Goal: Navigation & Orientation: Find specific page/section

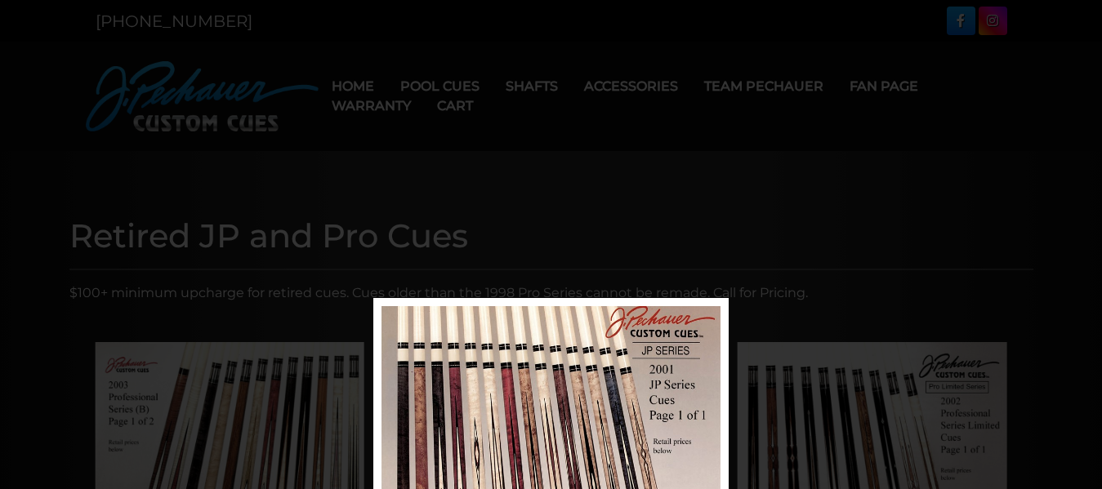
scroll to position [298, 0]
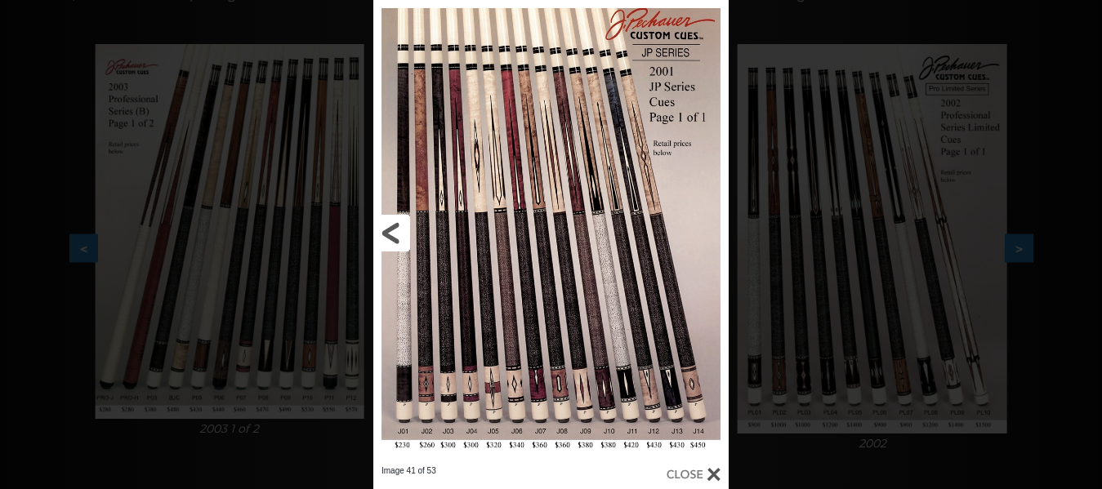
click at [390, 230] on link at bounding box center [453, 233] width 160 height 466
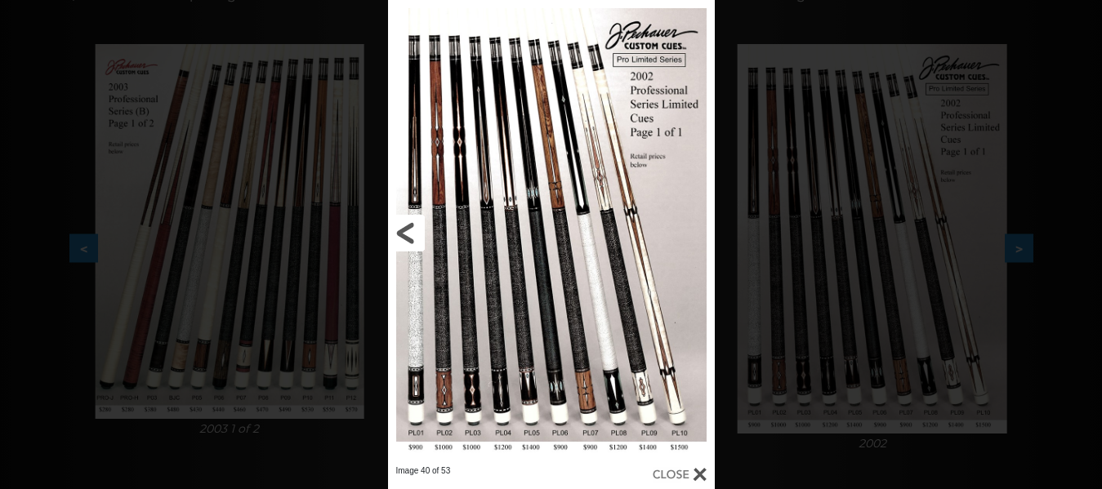
click at [390, 230] on link at bounding box center [461, 233] width 147 height 466
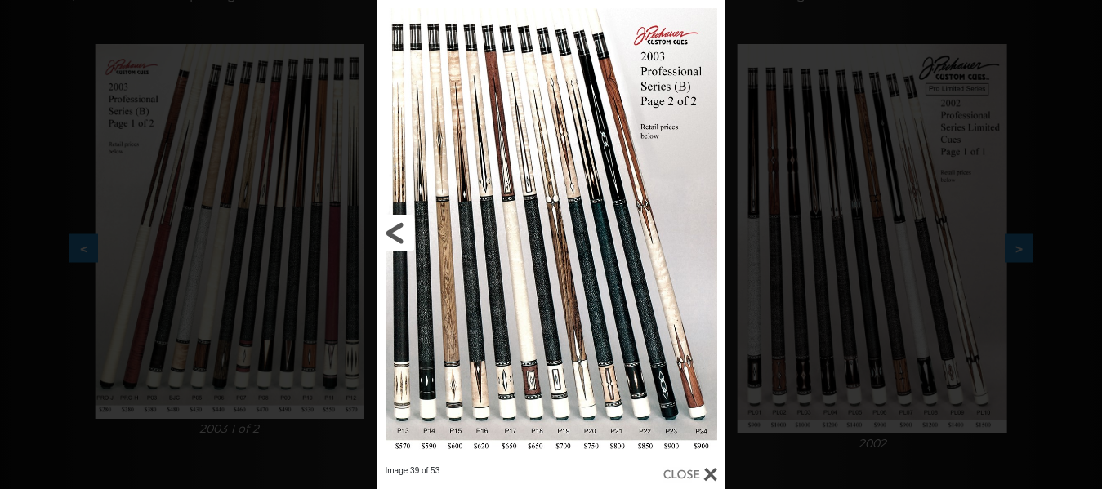
click at [390, 230] on link at bounding box center [455, 233] width 157 height 466
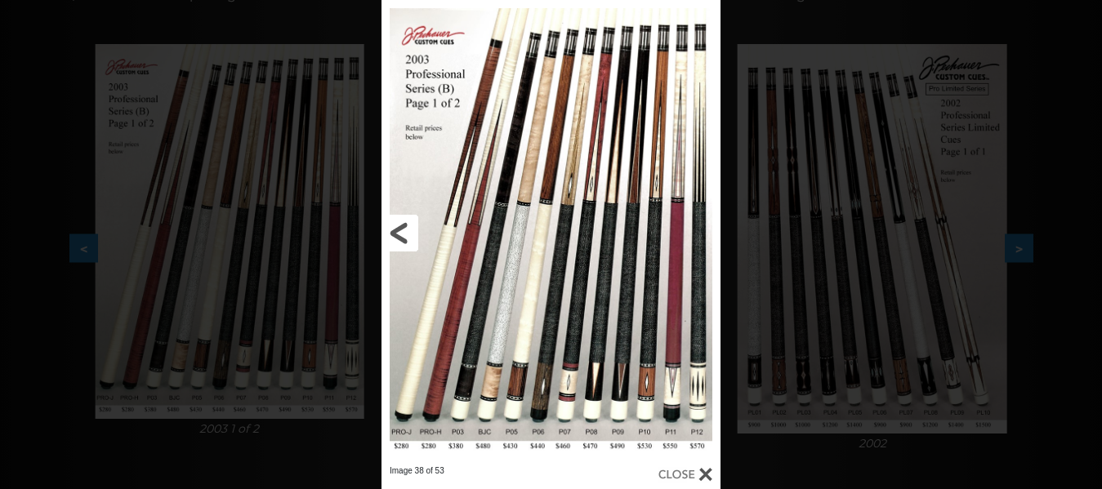
click at [390, 230] on link at bounding box center [458, 233] width 153 height 466
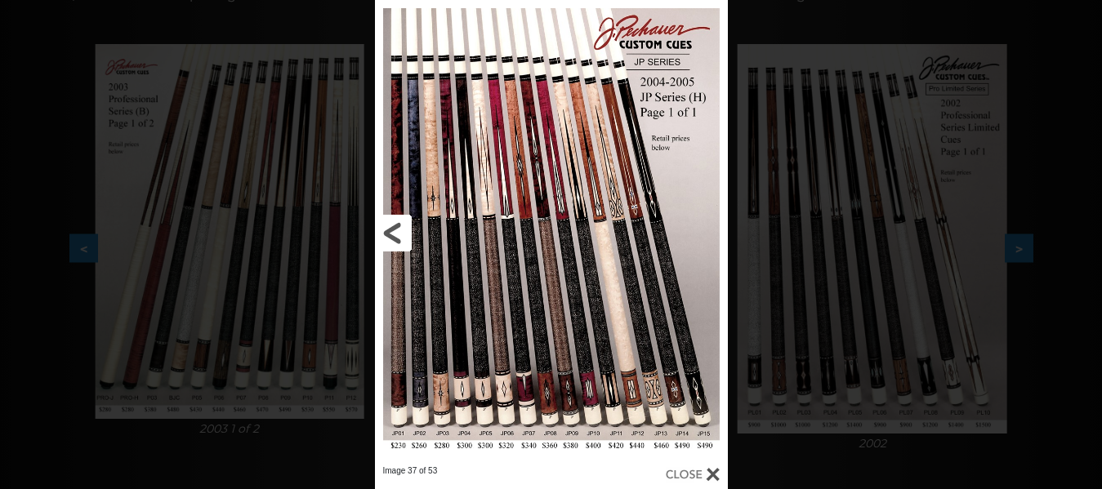
click at [388, 229] on link at bounding box center [454, 233] width 158 height 466
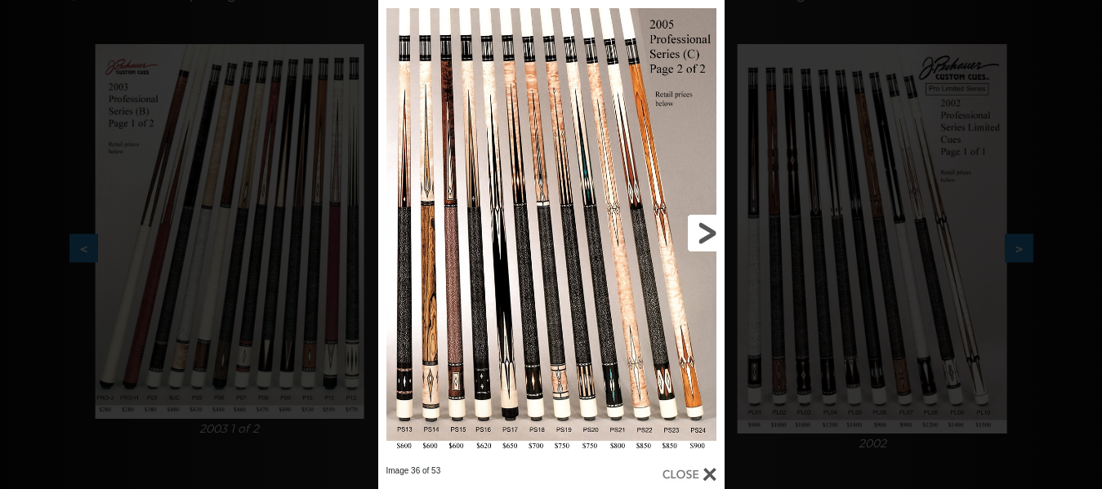
click at [723, 227] on link at bounding box center [647, 233] width 156 height 466
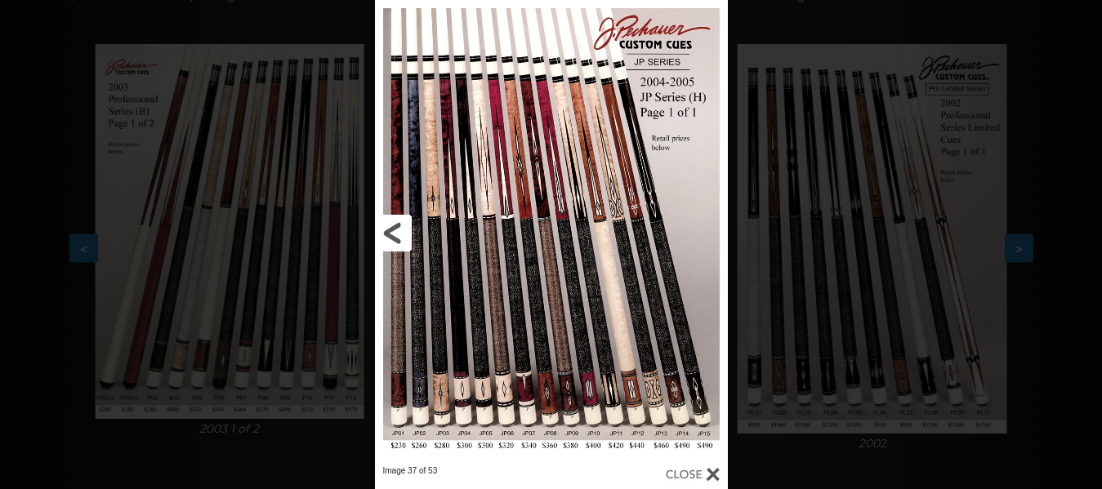
click at [394, 240] on link at bounding box center [454, 233] width 158 height 466
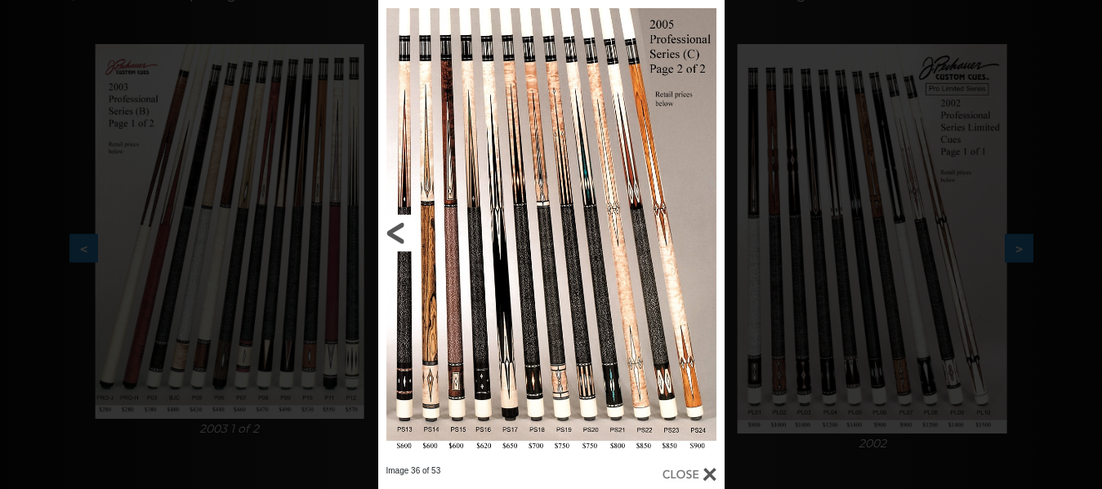
click at [394, 240] on link at bounding box center [456, 233] width 156 height 466
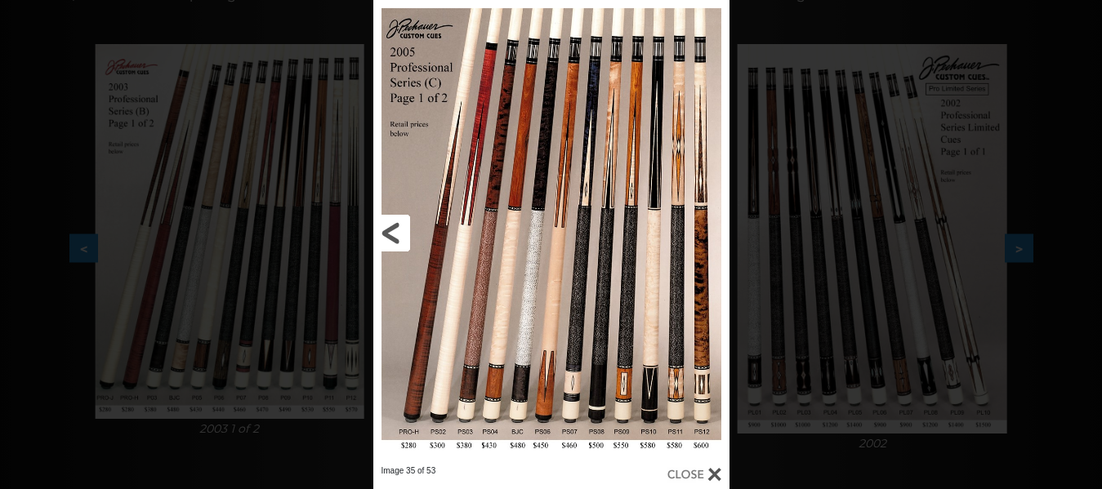
click at [388, 235] on link at bounding box center [453, 233] width 160 height 466
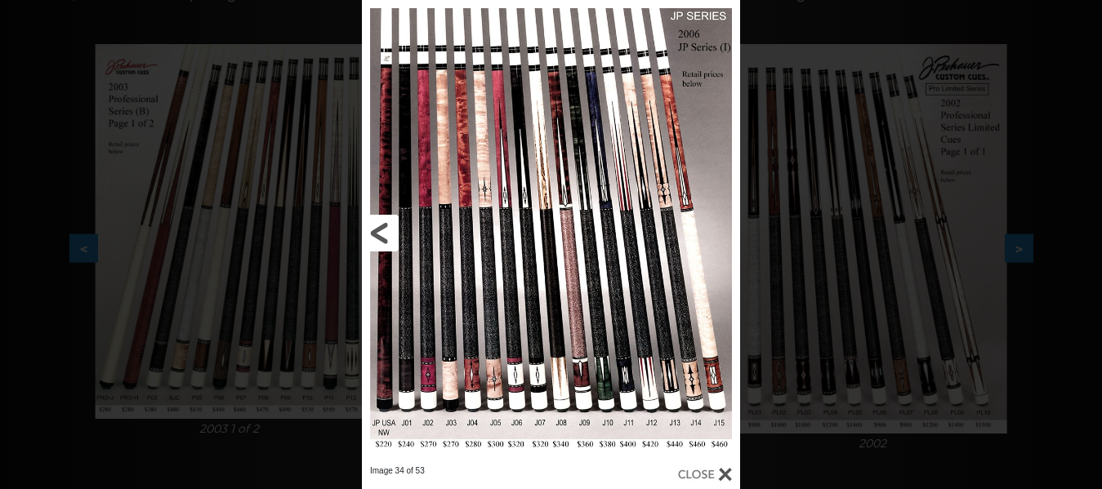
click at [372, 229] on link at bounding box center [447, 233] width 170 height 466
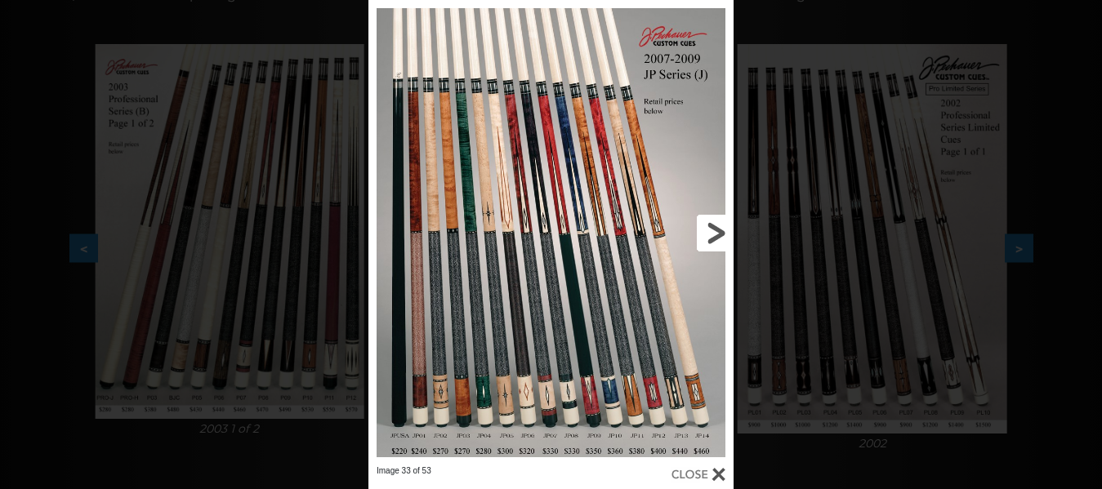
click at [712, 226] on link at bounding box center [651, 233] width 164 height 466
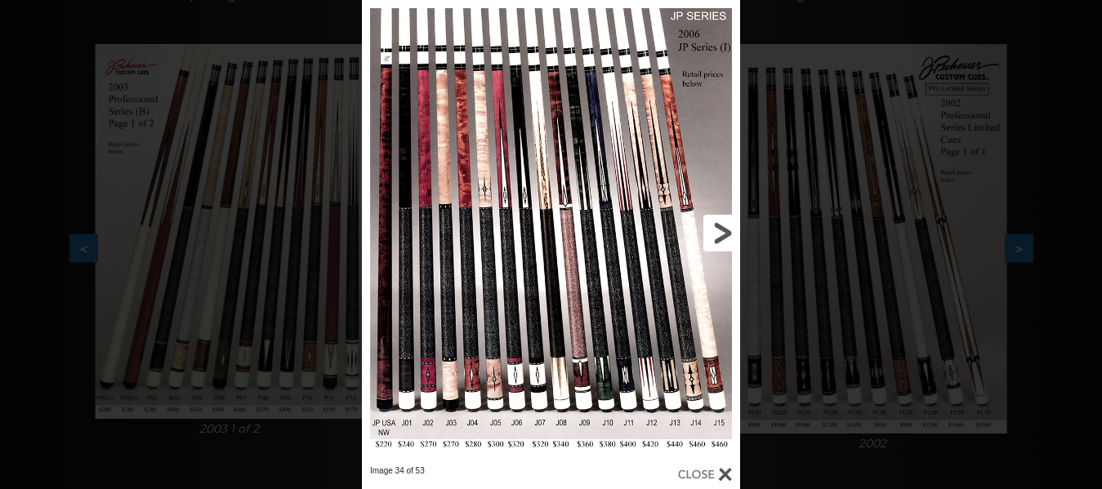
click at [712, 226] on link at bounding box center [655, 233] width 170 height 466
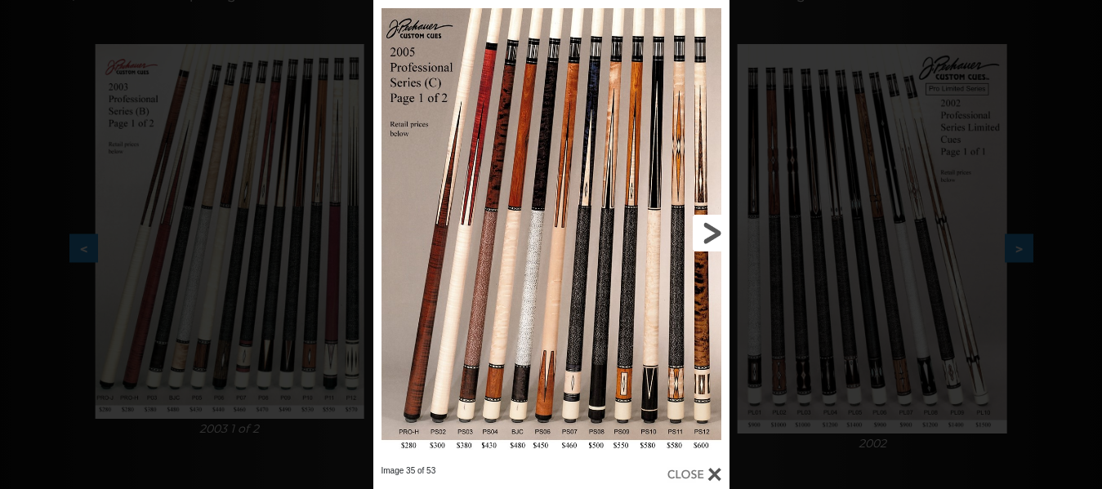
click at [711, 234] on link at bounding box center [649, 233] width 160 height 466
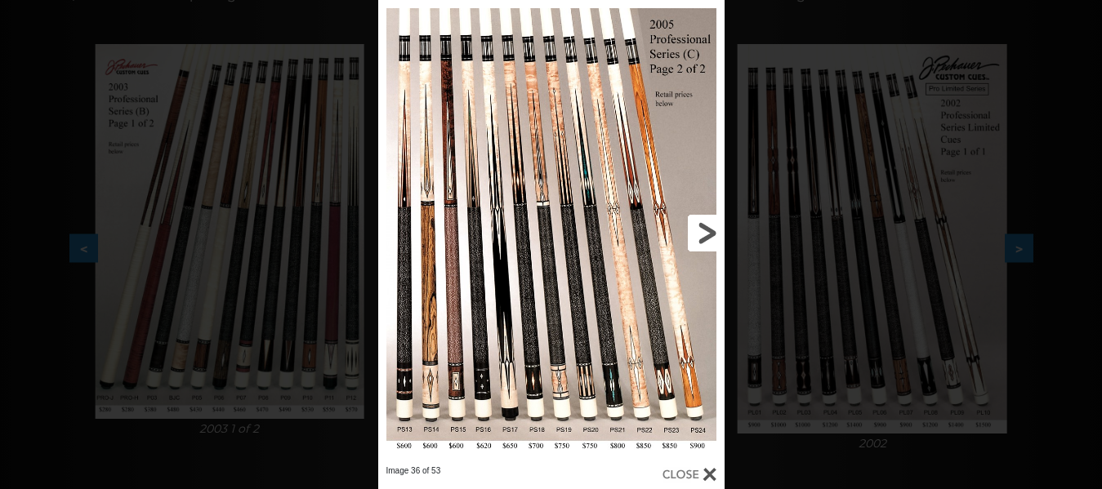
click at [711, 234] on link at bounding box center [647, 233] width 156 height 466
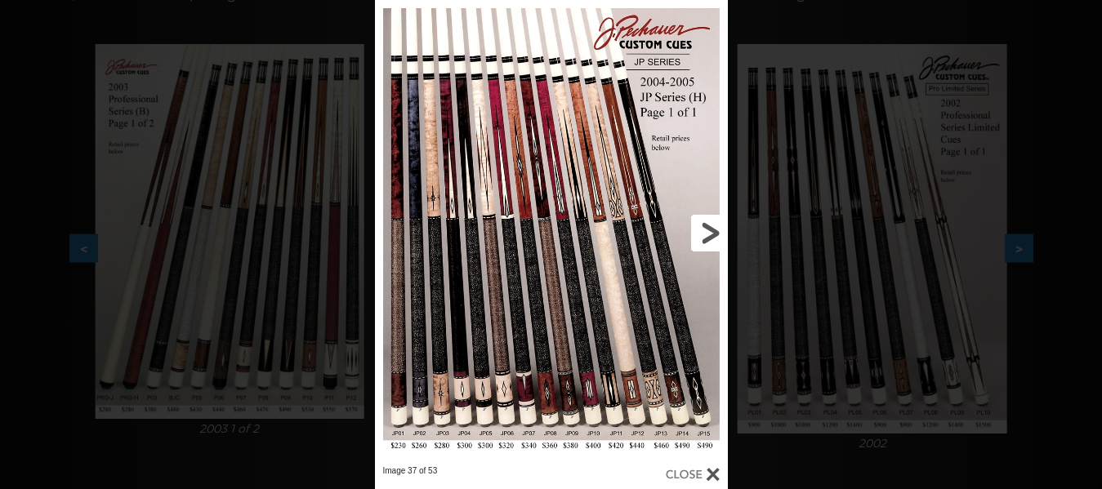
click at [711, 234] on link at bounding box center [648, 233] width 158 height 466
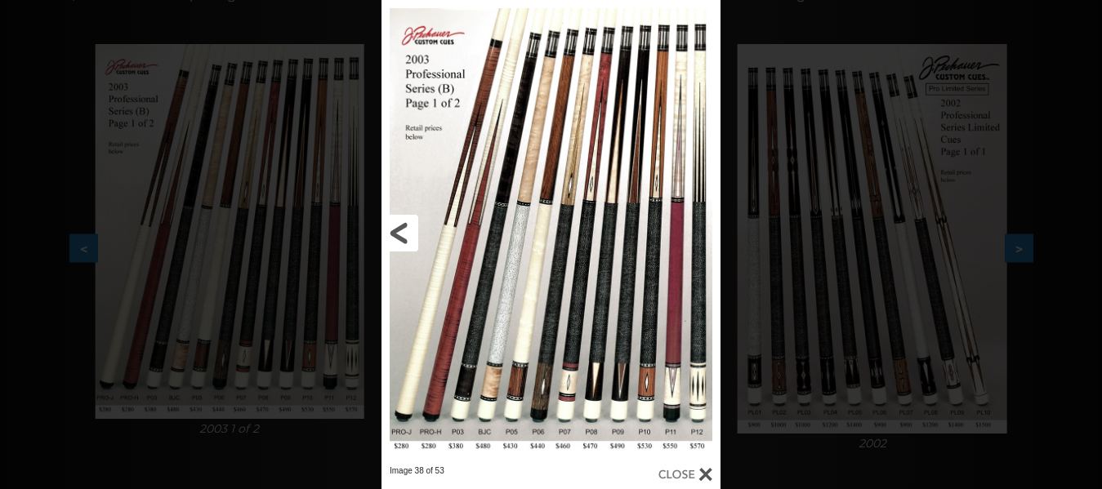
click at [400, 234] on link at bounding box center [458, 233] width 153 height 466
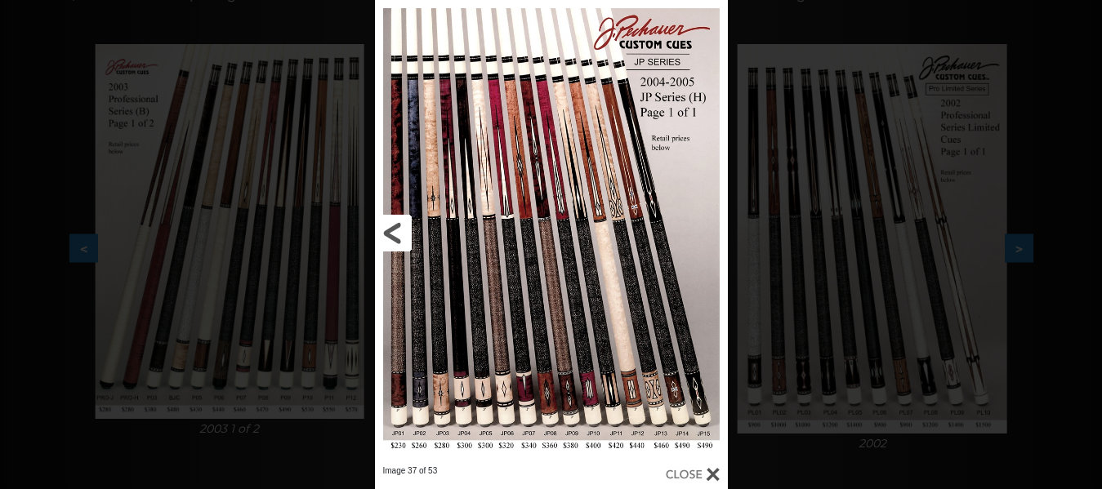
click at [400, 234] on link at bounding box center [454, 233] width 158 height 466
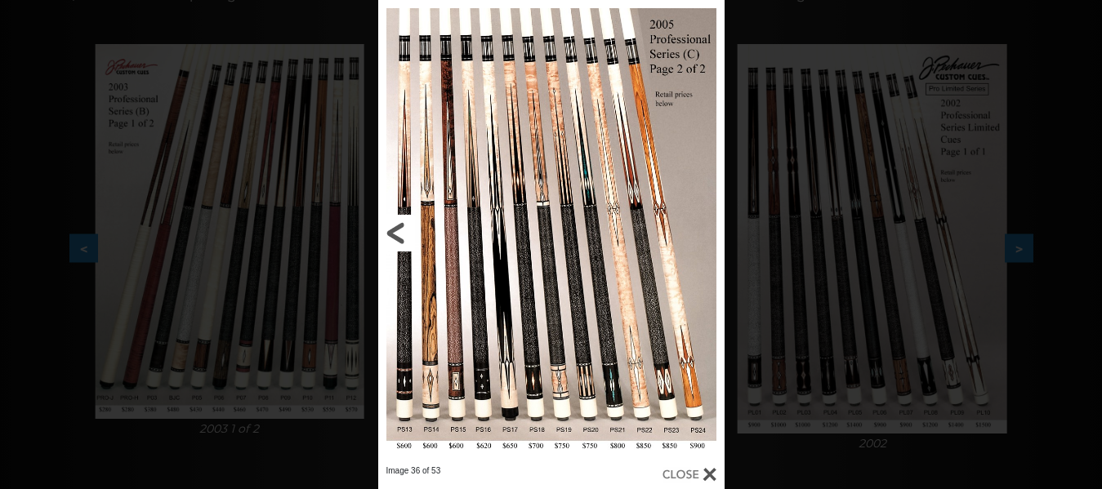
click at [394, 228] on link at bounding box center [456, 233] width 156 height 466
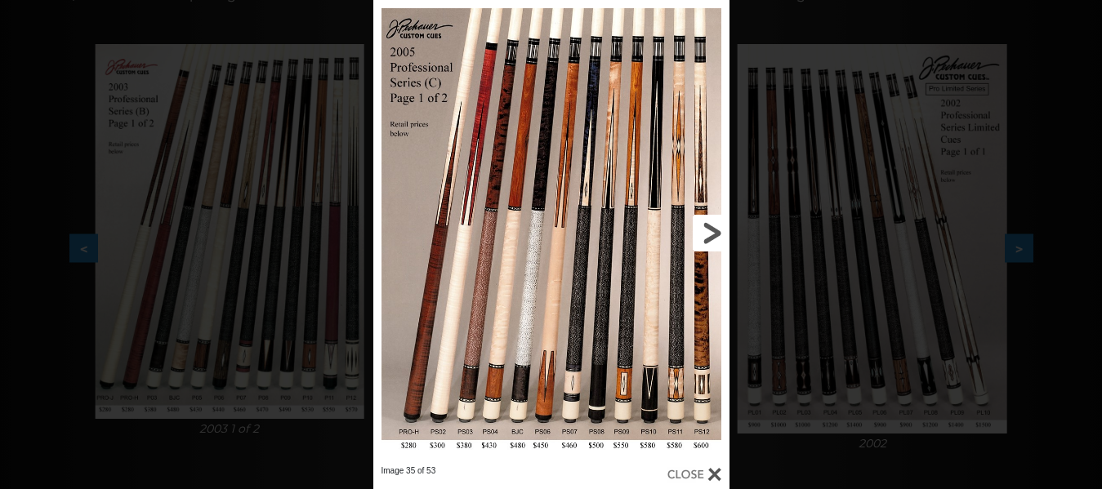
click at [712, 230] on link at bounding box center [649, 233] width 160 height 466
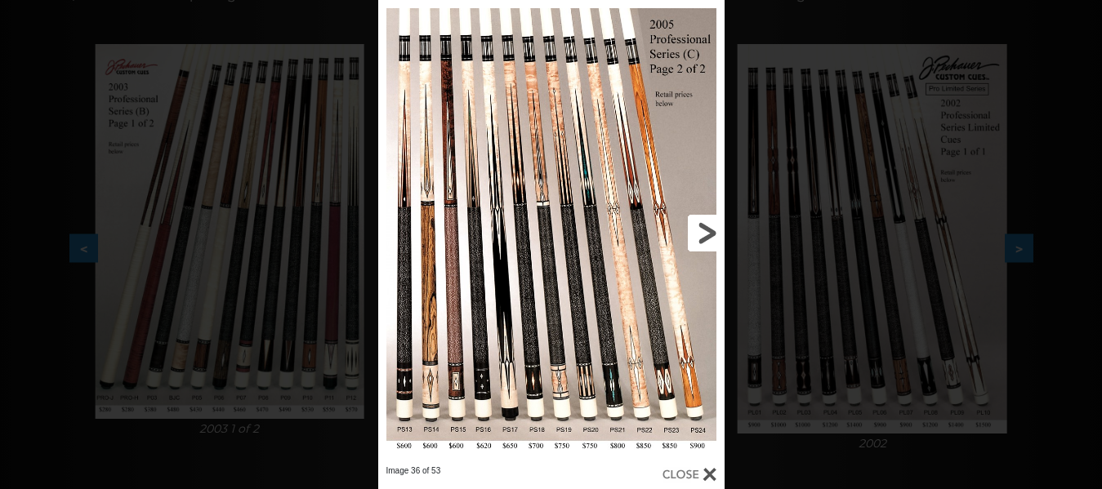
click at [712, 230] on link at bounding box center [647, 233] width 156 height 466
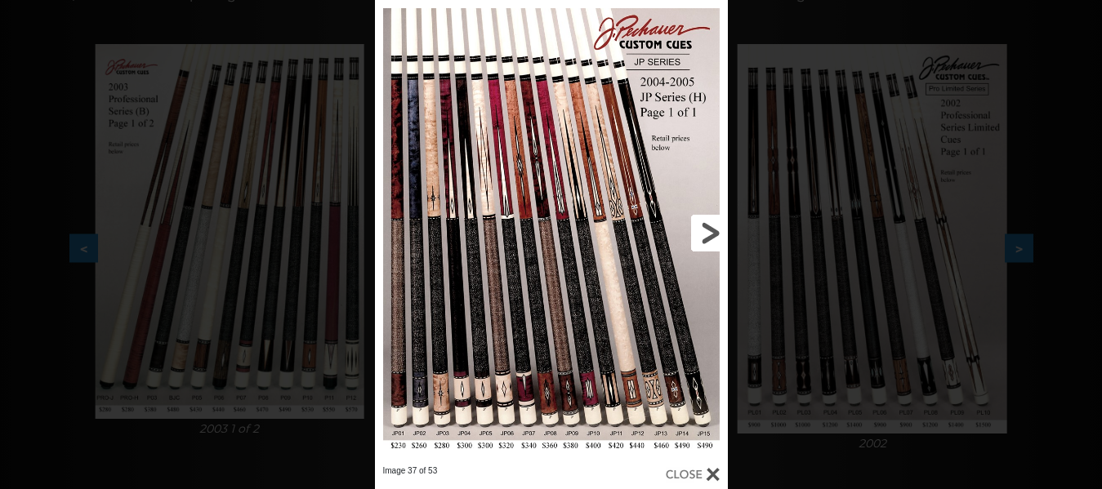
click at [712, 230] on link at bounding box center [648, 233] width 158 height 466
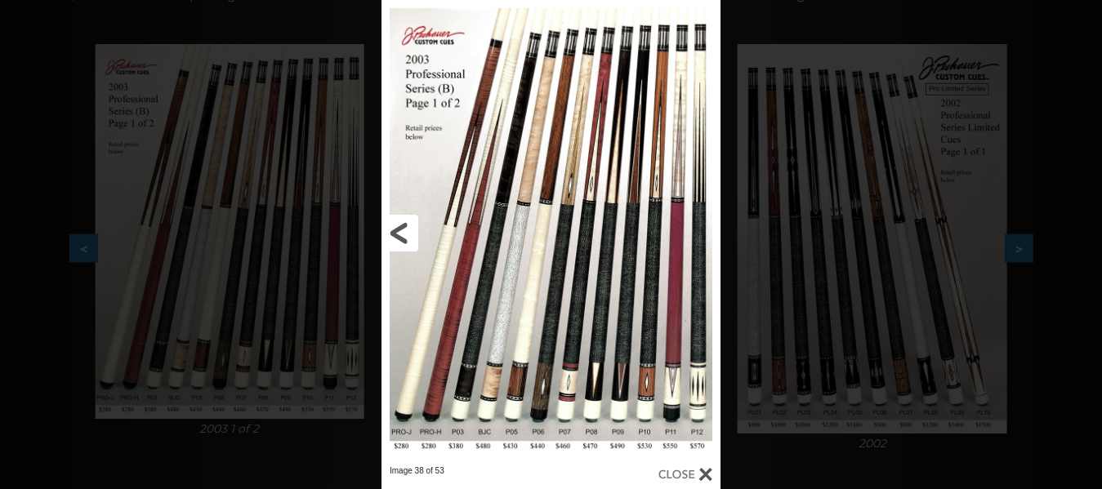
click at [392, 218] on link at bounding box center [458, 233] width 153 height 466
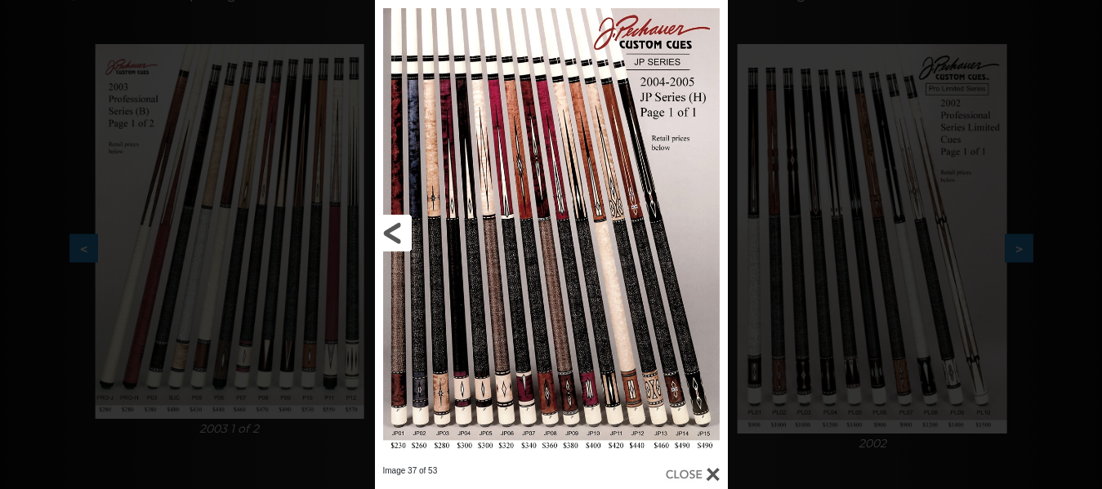
click at [387, 225] on link at bounding box center [454, 233] width 158 height 466
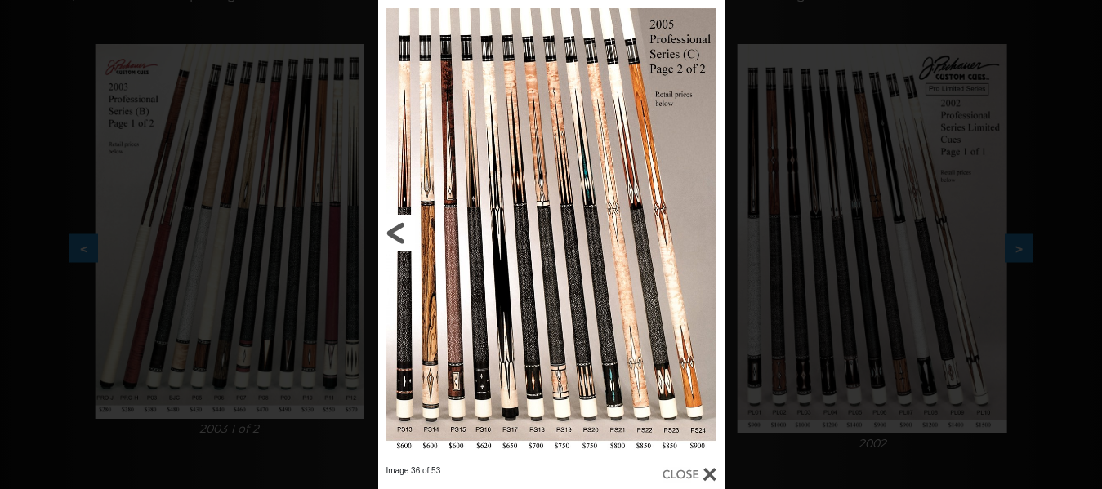
click at [396, 229] on link at bounding box center [456, 233] width 156 height 466
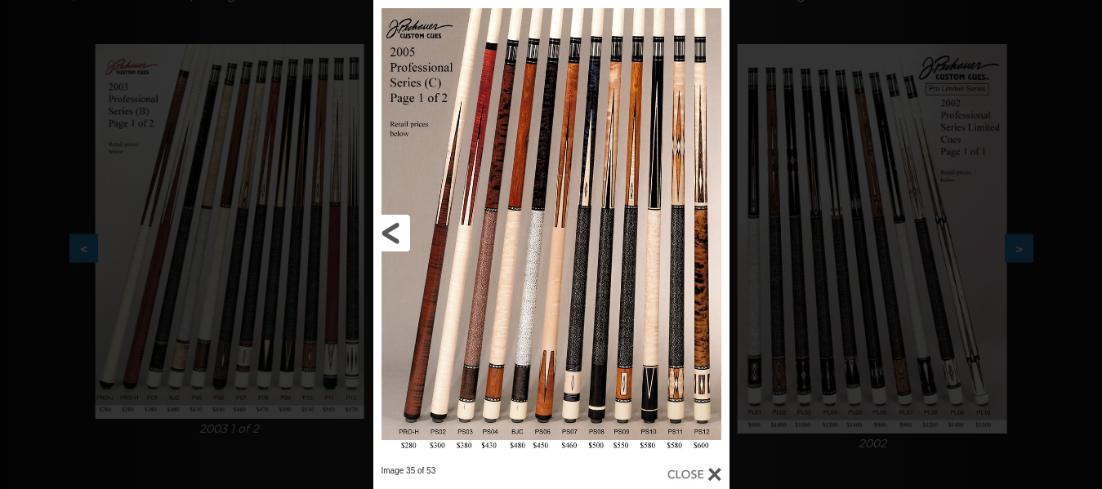
click at [396, 229] on link at bounding box center [453, 233] width 160 height 466
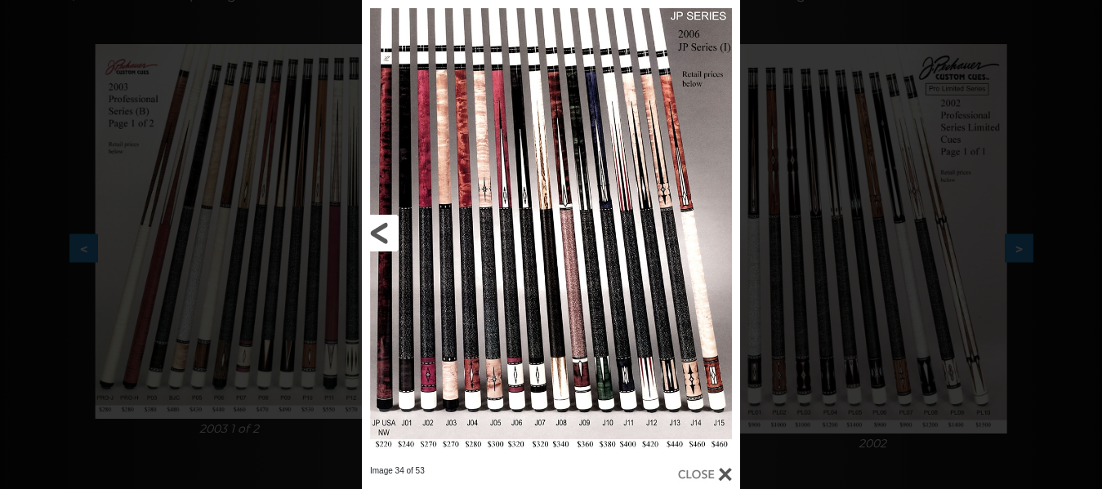
click at [396, 229] on link at bounding box center [447, 233] width 170 height 466
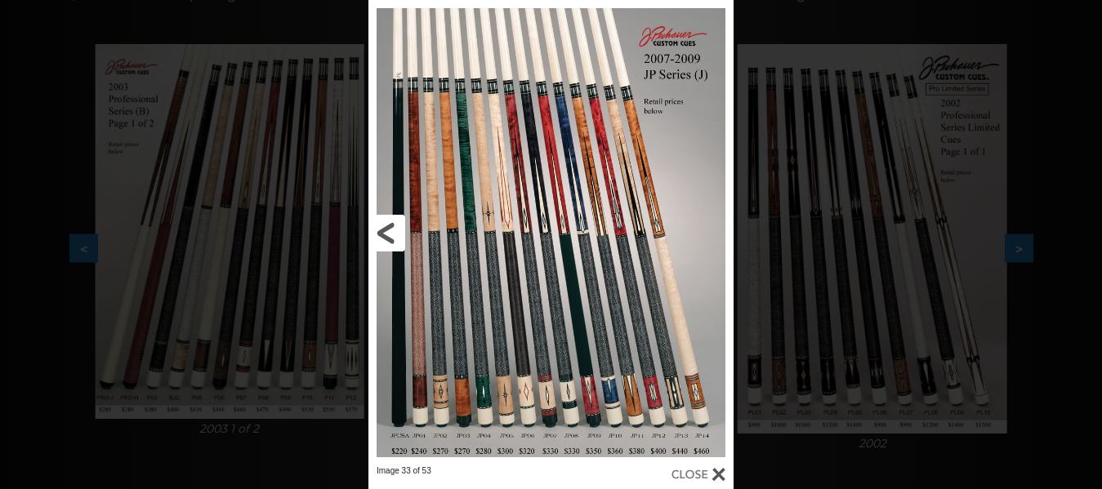
click at [396, 229] on link at bounding box center [450, 233] width 164 height 466
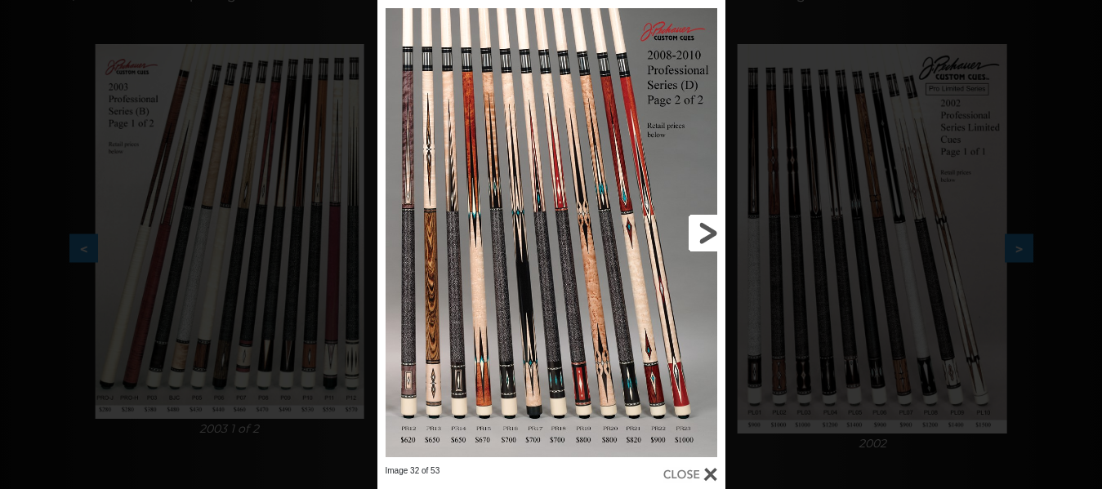
click at [703, 232] on link at bounding box center [647, 233] width 157 height 466
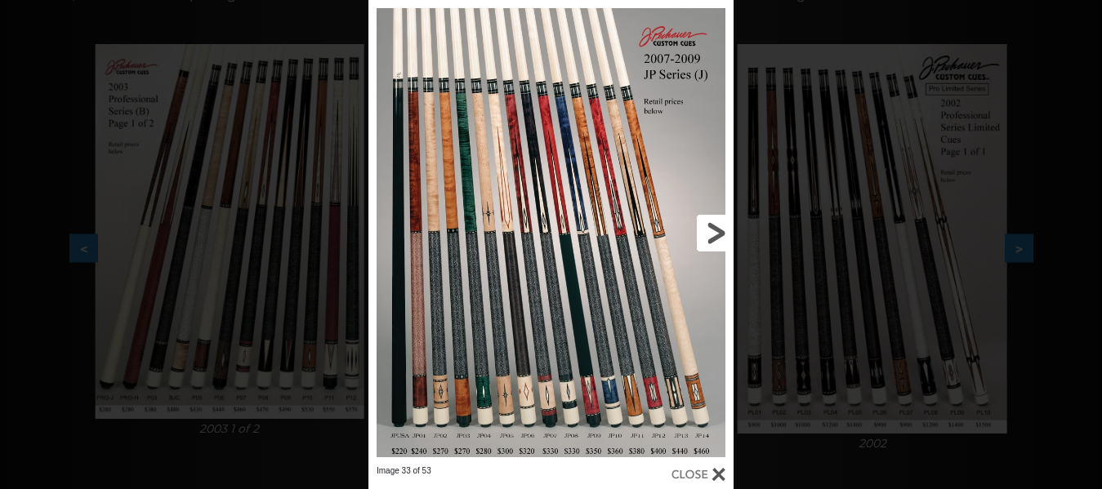
click at [703, 232] on link at bounding box center [651, 233] width 164 height 466
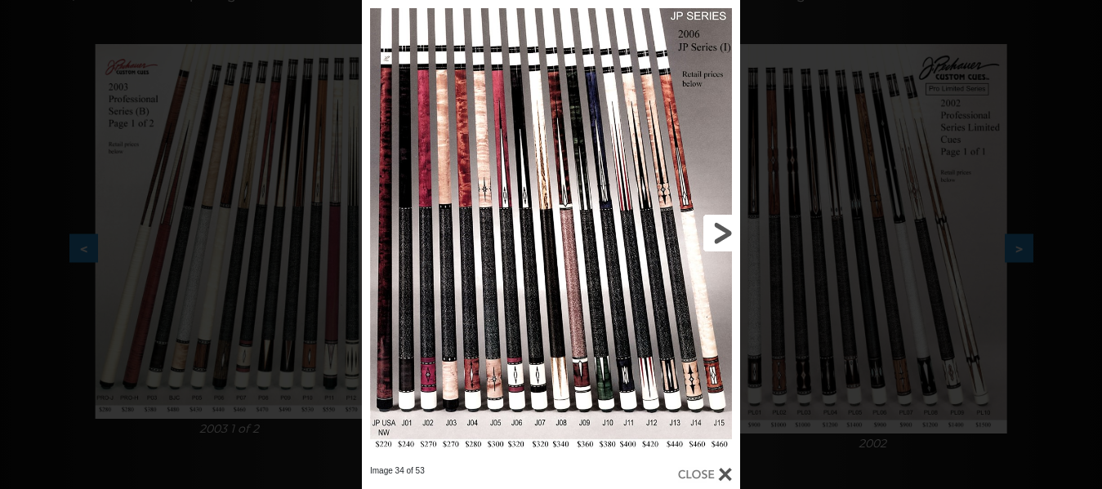
click at [703, 232] on link at bounding box center [655, 233] width 170 height 466
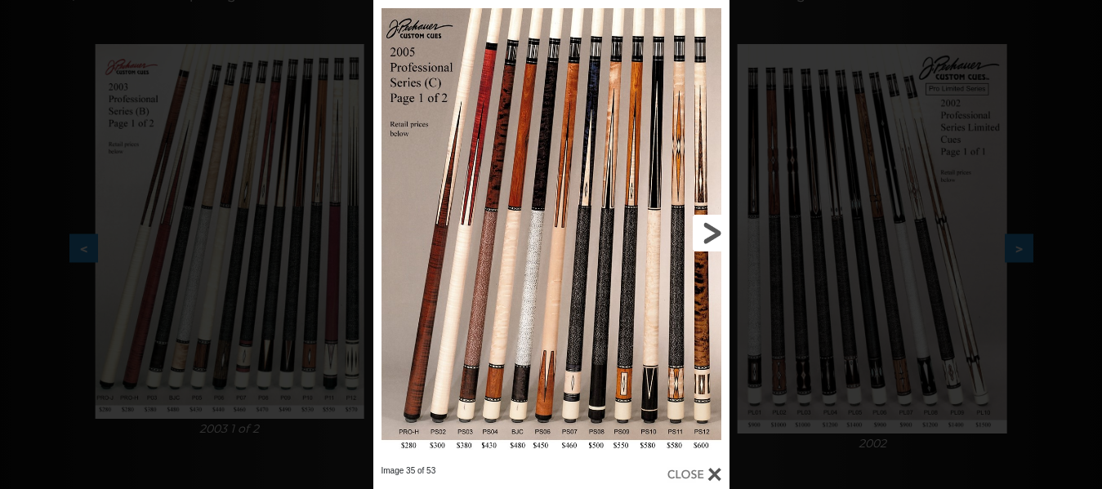
click at [703, 232] on link at bounding box center [649, 233] width 160 height 466
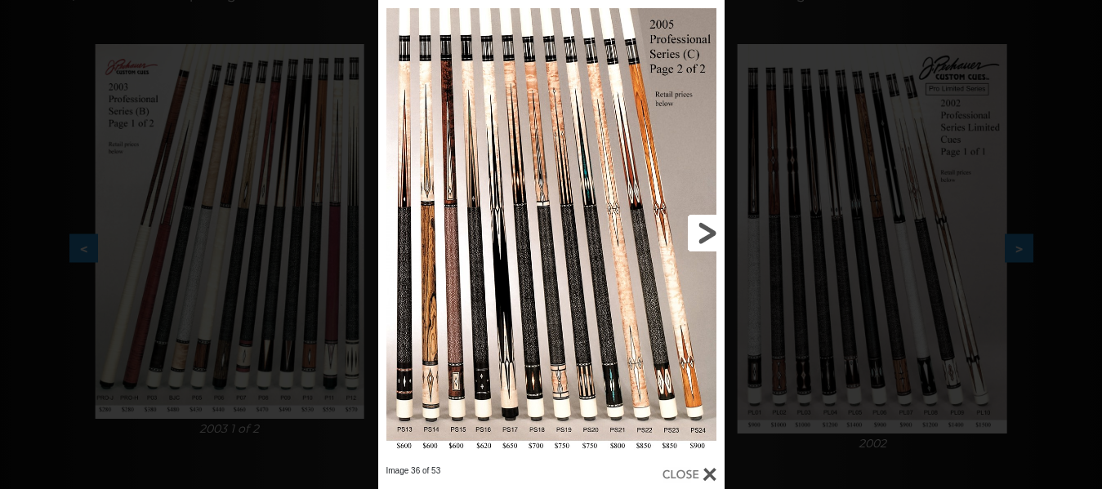
click at [703, 232] on link at bounding box center [647, 233] width 156 height 466
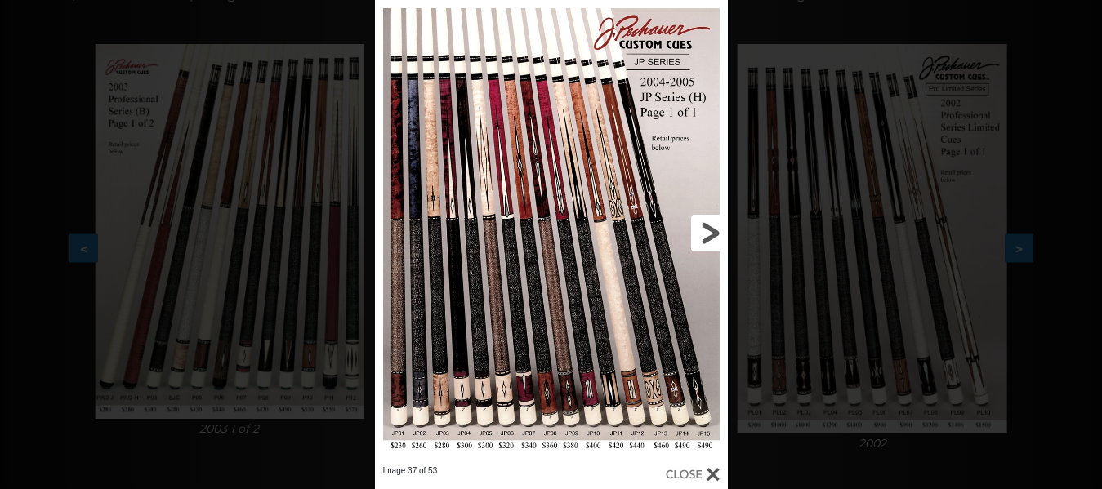
click at [703, 232] on link at bounding box center [648, 233] width 158 height 466
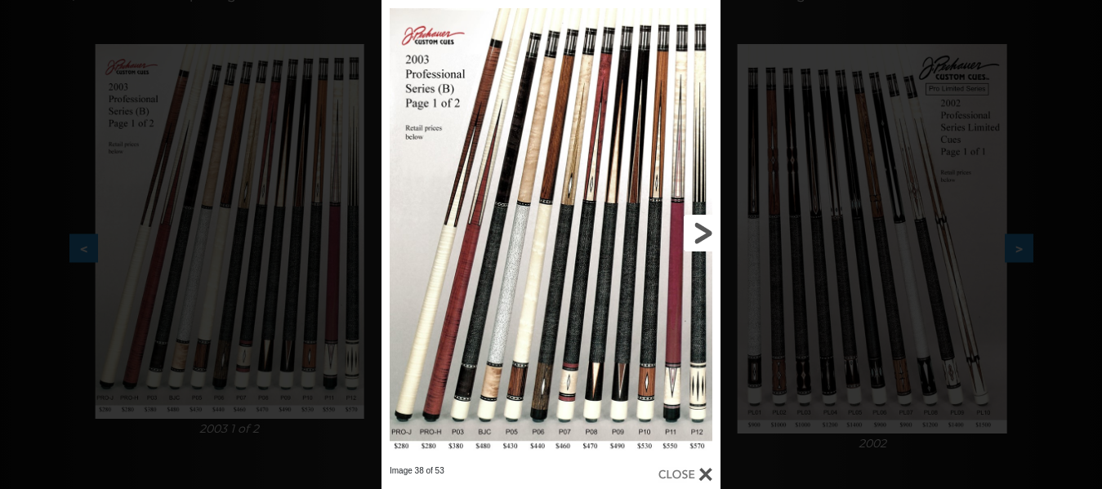
click at [703, 232] on link at bounding box center [644, 233] width 153 height 466
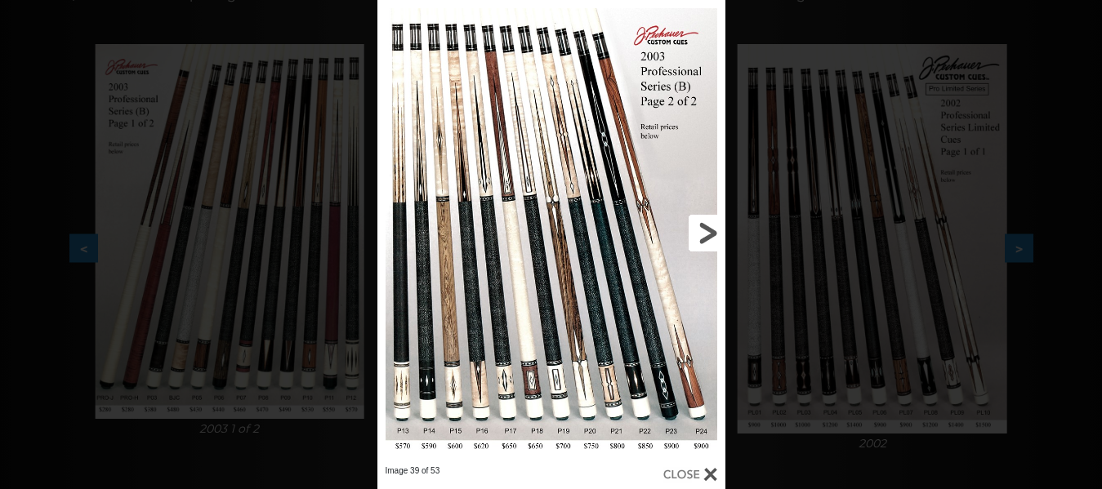
click at [703, 232] on link at bounding box center [647, 233] width 157 height 466
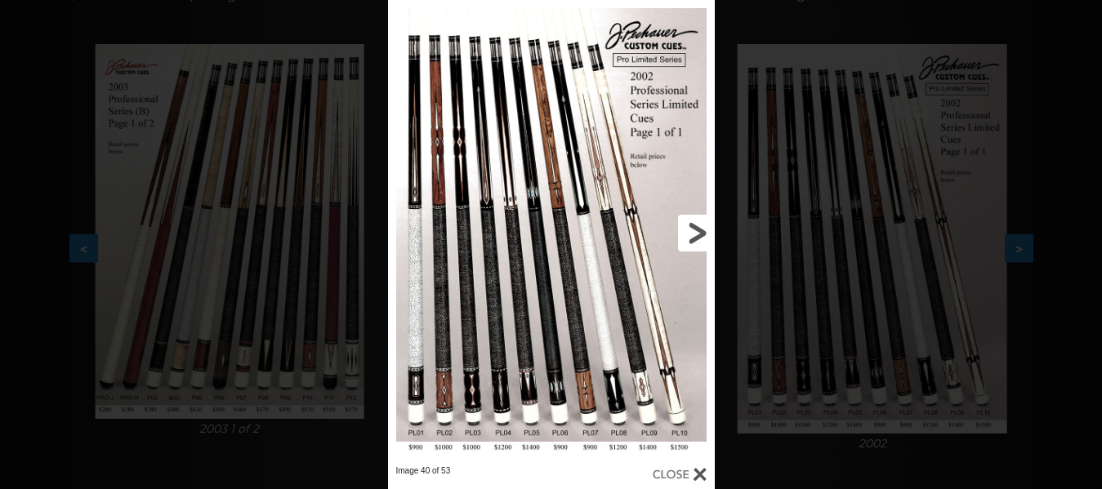
click at [703, 232] on link at bounding box center [641, 233] width 147 height 466
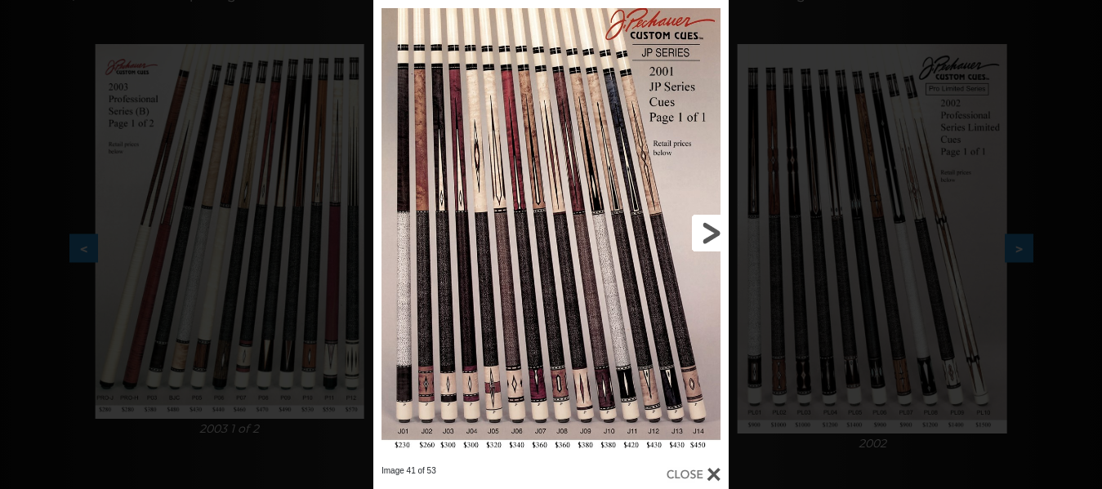
click at [703, 232] on link at bounding box center [649, 233] width 160 height 466
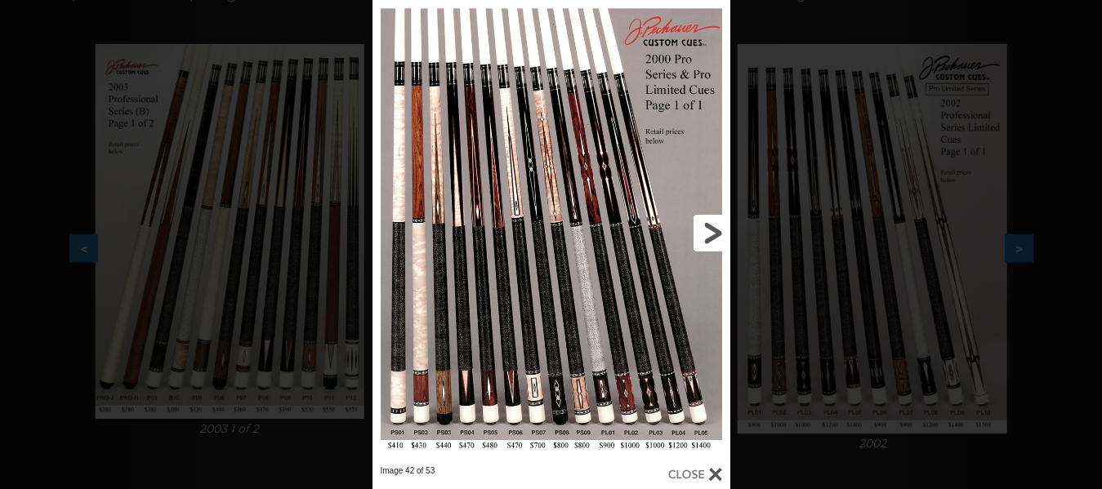
click at [703, 232] on link at bounding box center [649, 233] width 161 height 466
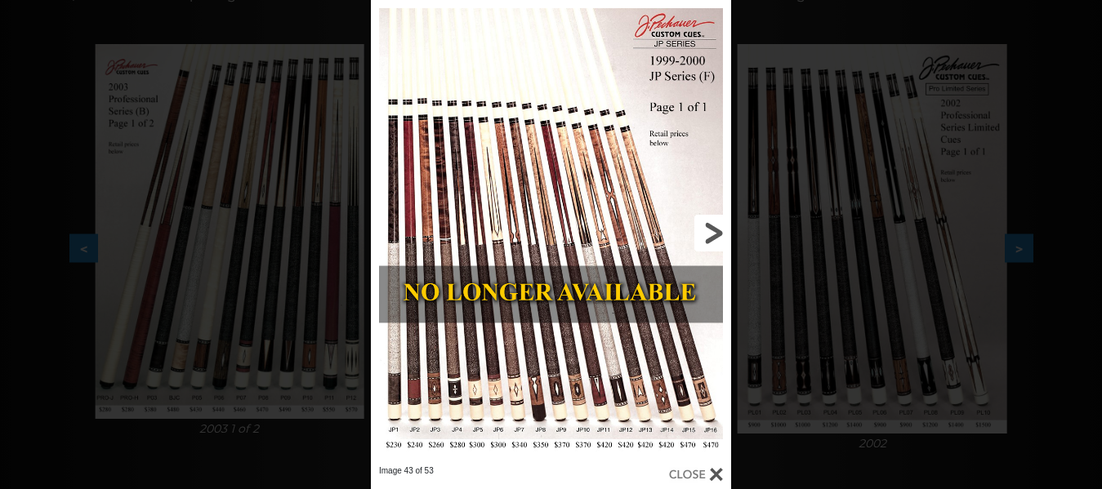
click at [703, 232] on link at bounding box center [650, 233] width 162 height 466
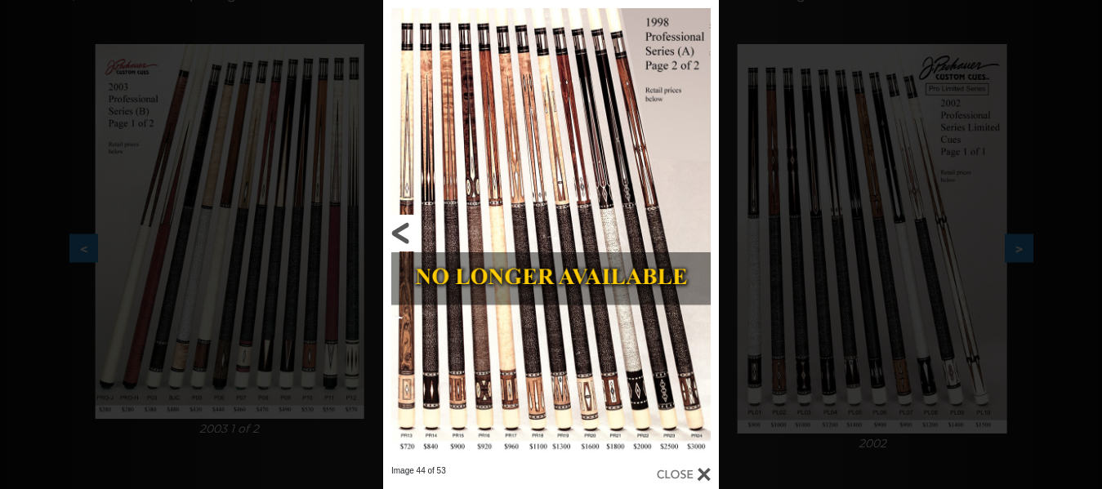
click at [404, 223] on link at bounding box center [458, 233] width 151 height 466
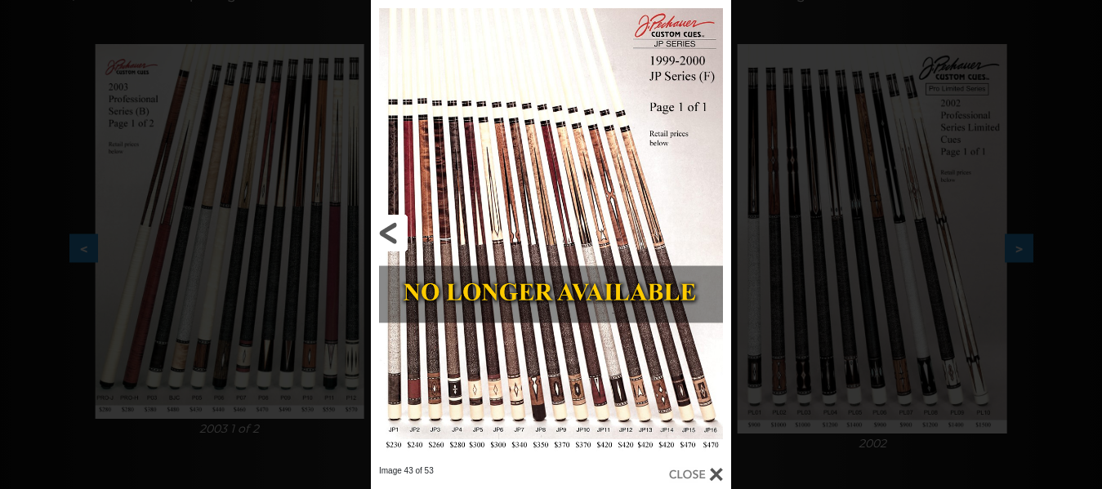
click at [386, 226] on link at bounding box center [452, 233] width 162 height 466
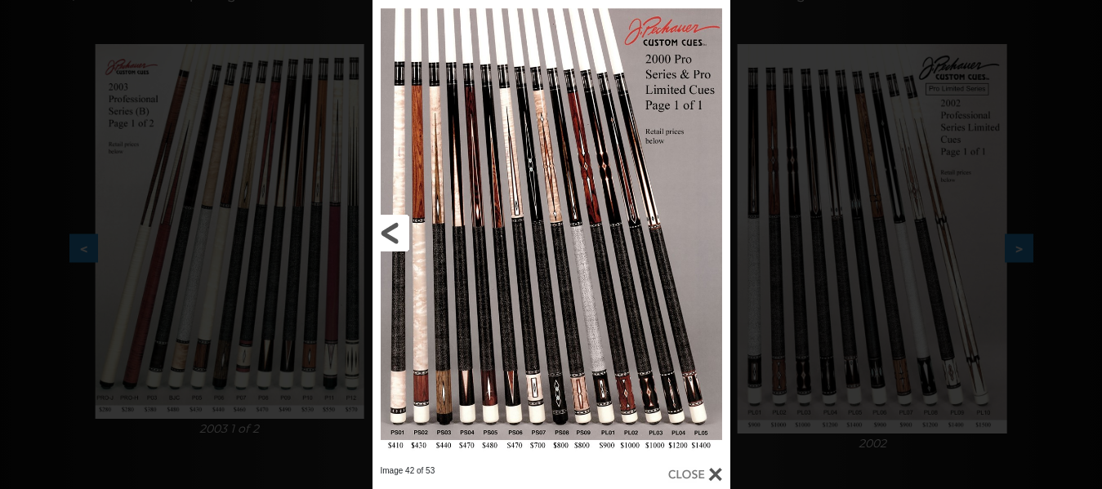
click at [392, 232] on link at bounding box center [453, 233] width 161 height 466
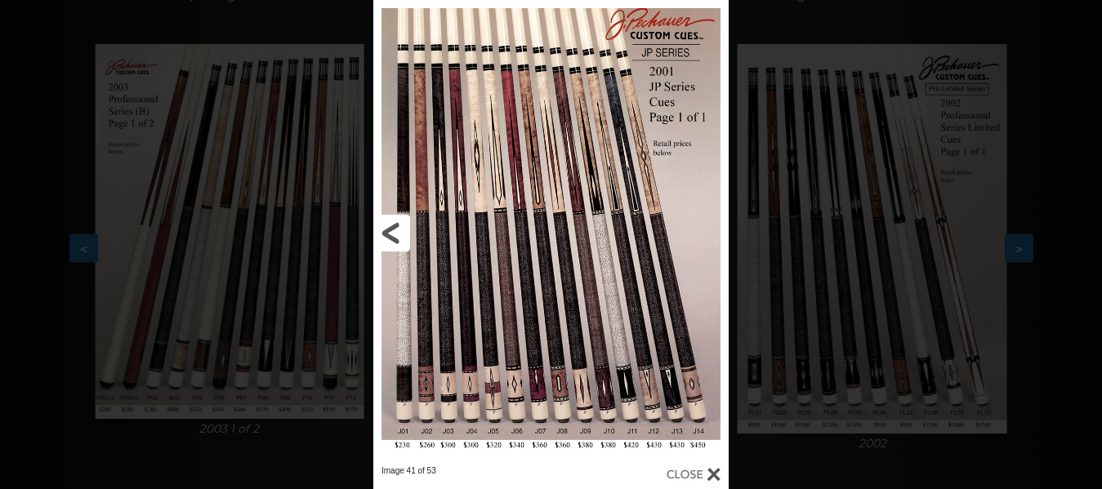
click at [392, 232] on link at bounding box center [453, 233] width 160 height 466
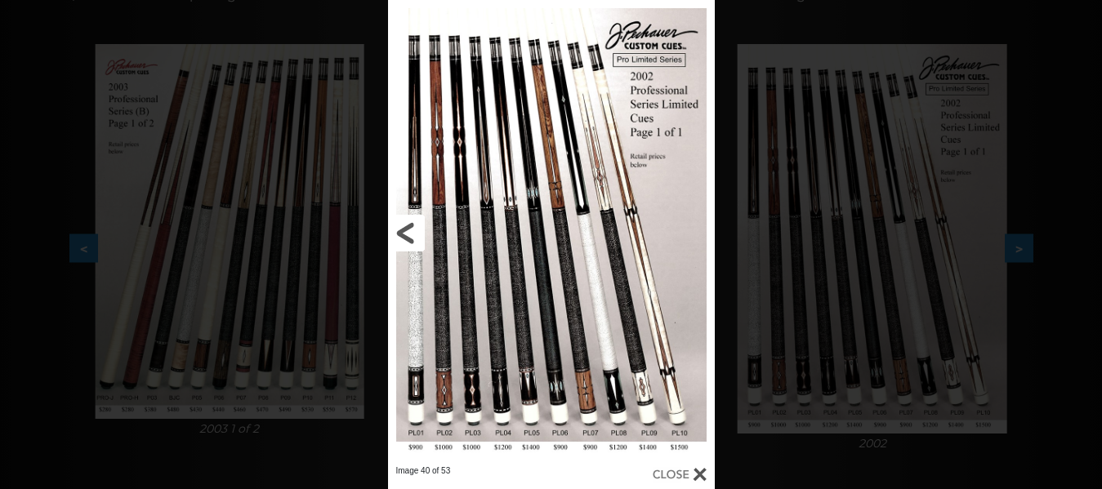
click at [402, 232] on link at bounding box center [461, 233] width 147 height 466
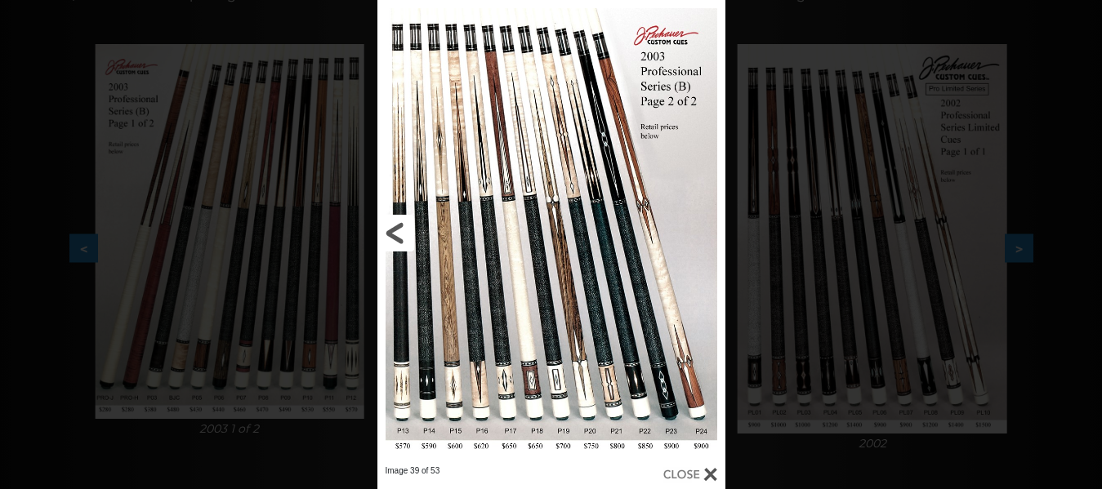
click at [402, 232] on link at bounding box center [455, 233] width 157 height 466
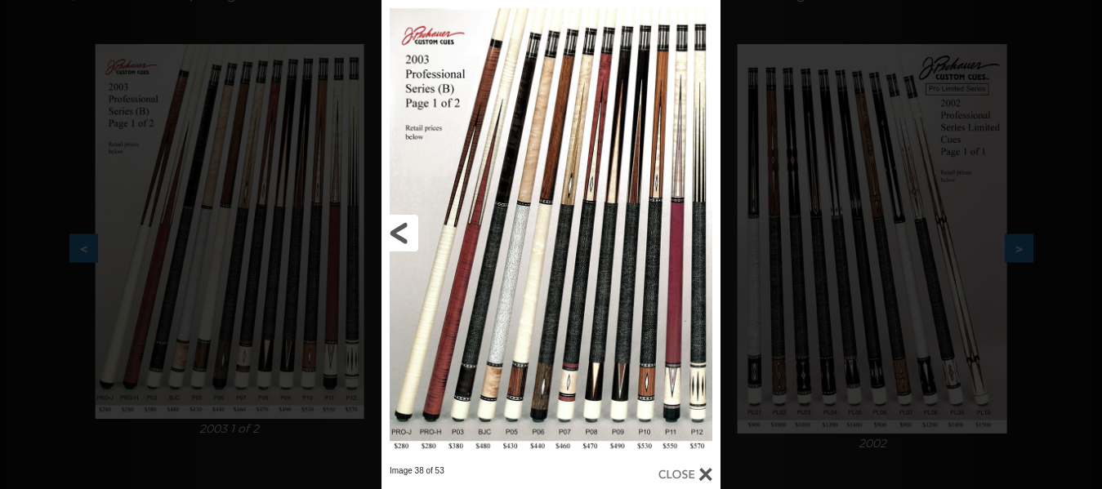
click at [396, 232] on link at bounding box center [458, 233] width 153 height 466
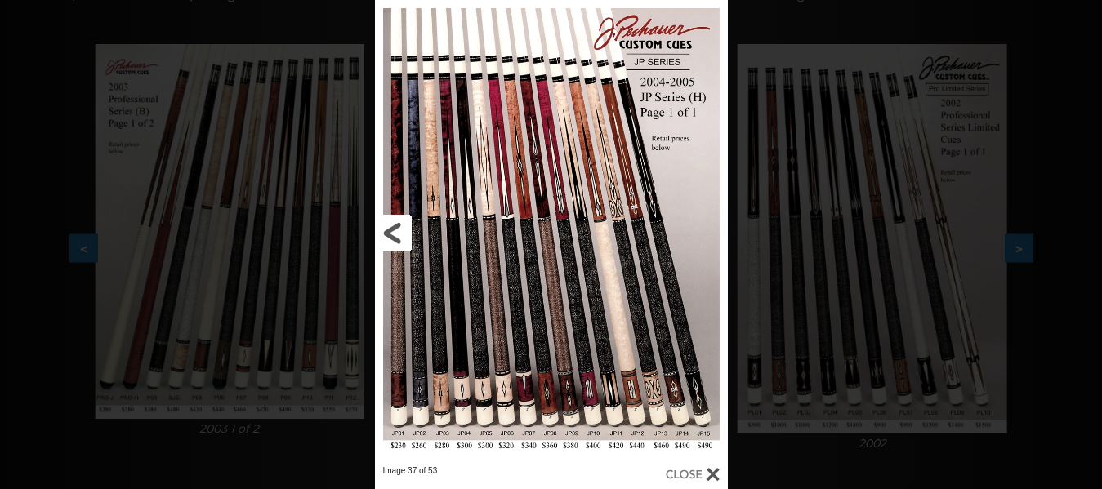
click at [396, 232] on link at bounding box center [454, 233] width 158 height 466
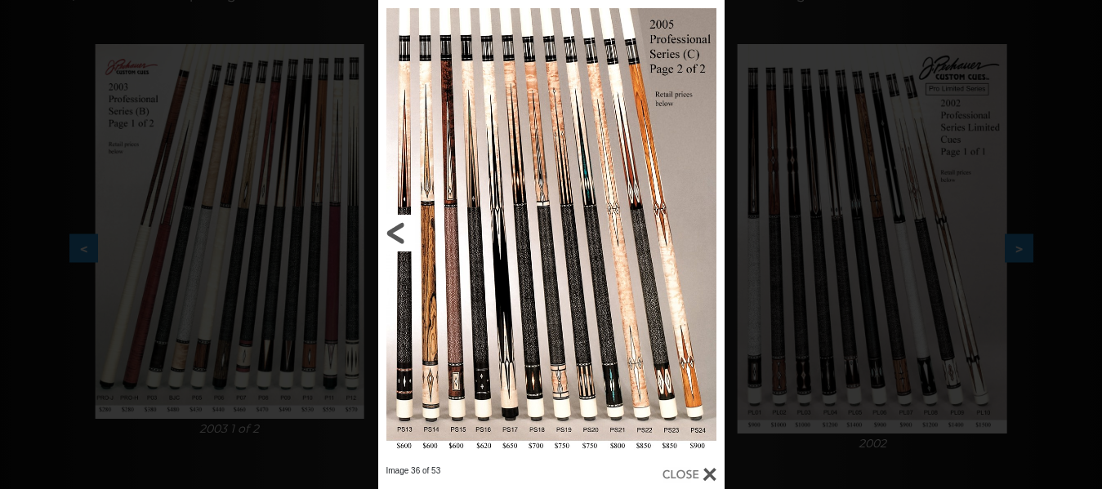
click at [396, 232] on link at bounding box center [456, 233] width 156 height 466
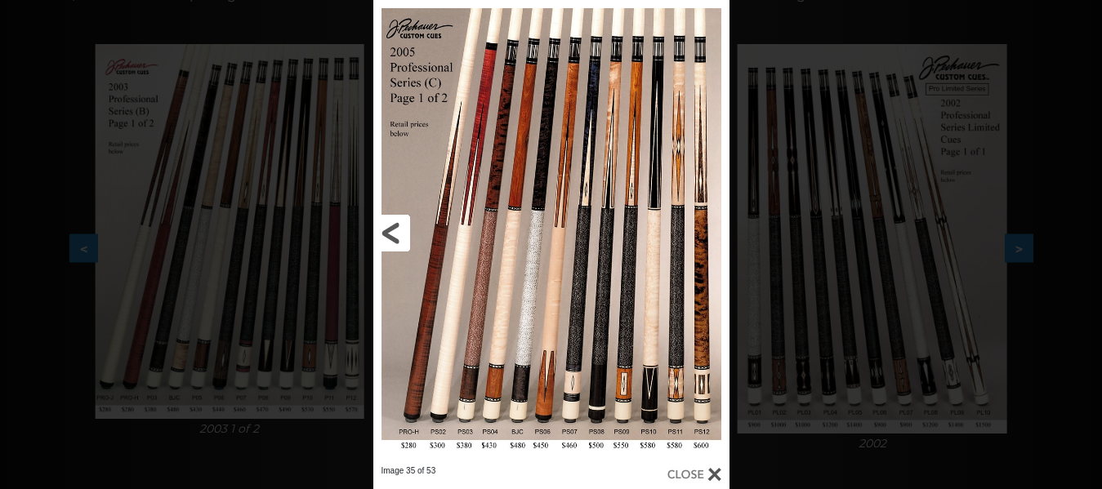
click at [389, 230] on link at bounding box center [453, 233] width 160 height 466
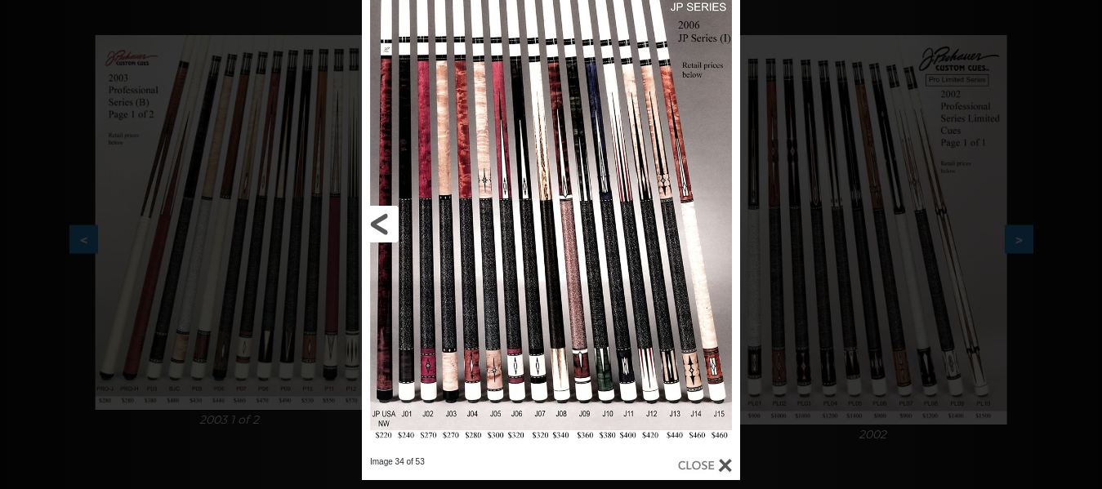
scroll to position [309, 0]
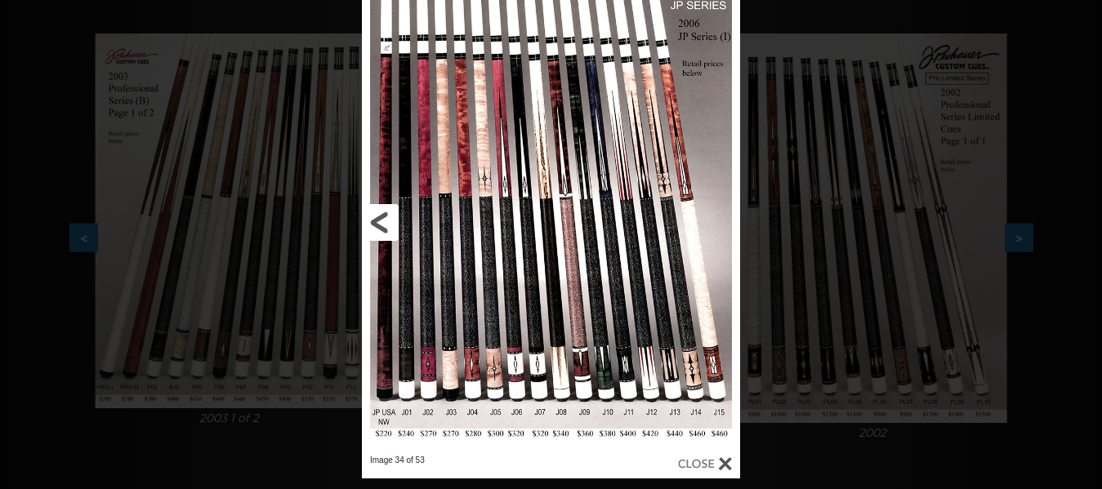
click at [374, 207] on link at bounding box center [447, 222] width 170 height 466
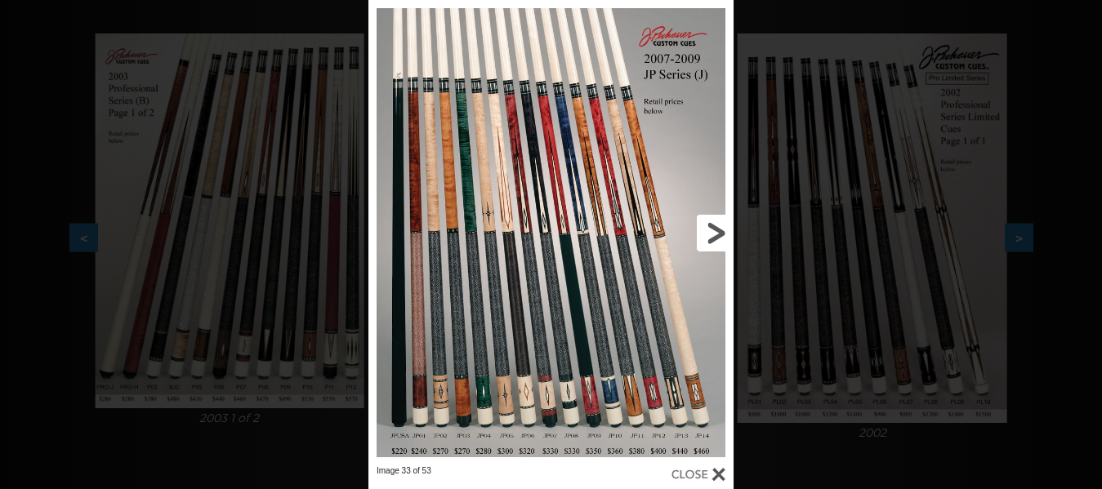
click at [719, 225] on link at bounding box center [651, 233] width 164 height 466
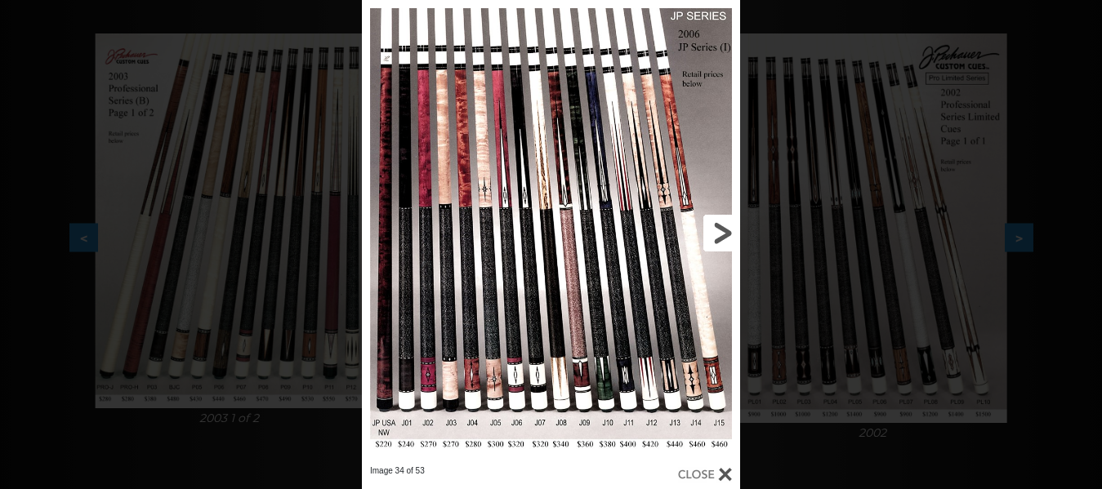
click at [721, 226] on link at bounding box center [655, 233] width 170 height 466
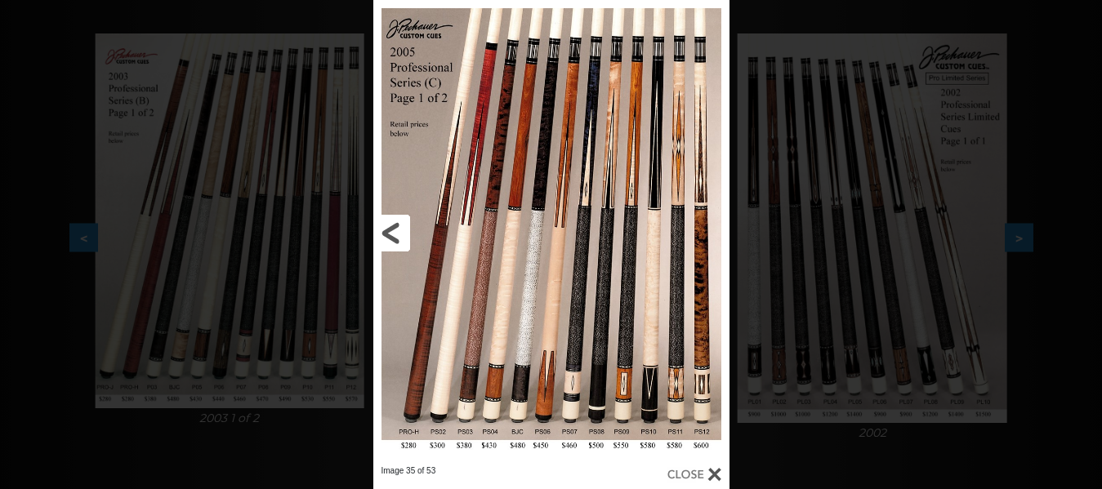
click at [386, 229] on link at bounding box center [453, 233] width 160 height 466
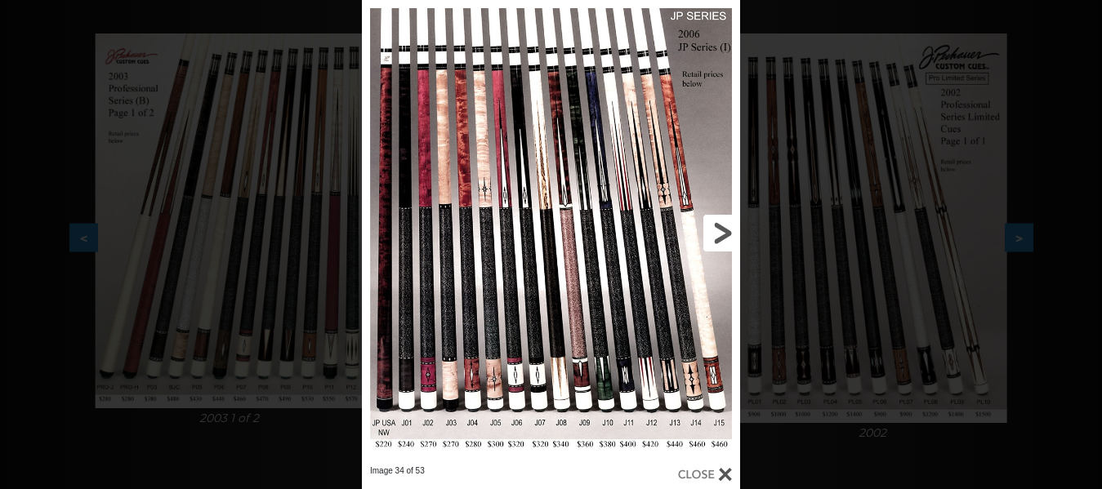
click at [725, 226] on link at bounding box center [655, 233] width 170 height 466
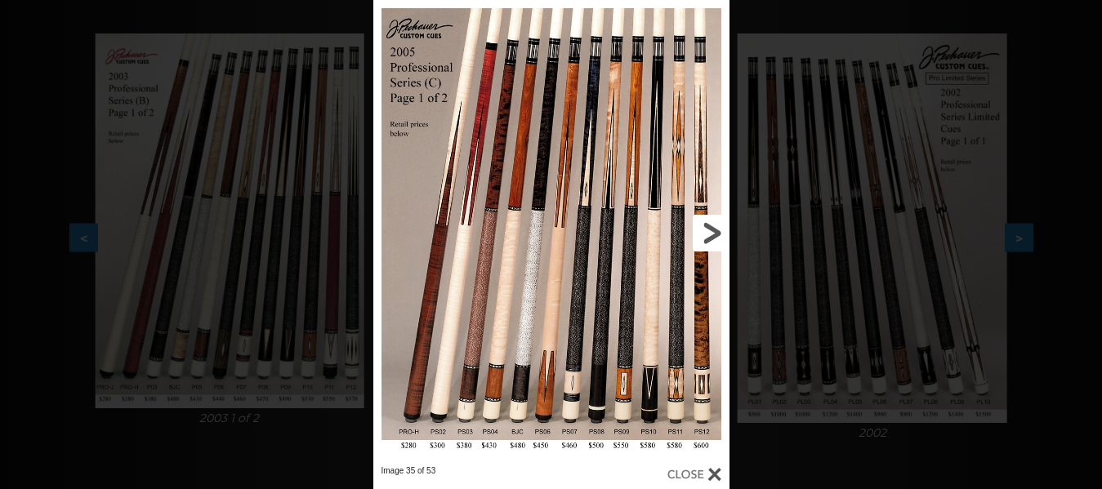
click at [711, 234] on link at bounding box center [649, 233] width 160 height 466
